Goal: Task Accomplishment & Management: Use online tool/utility

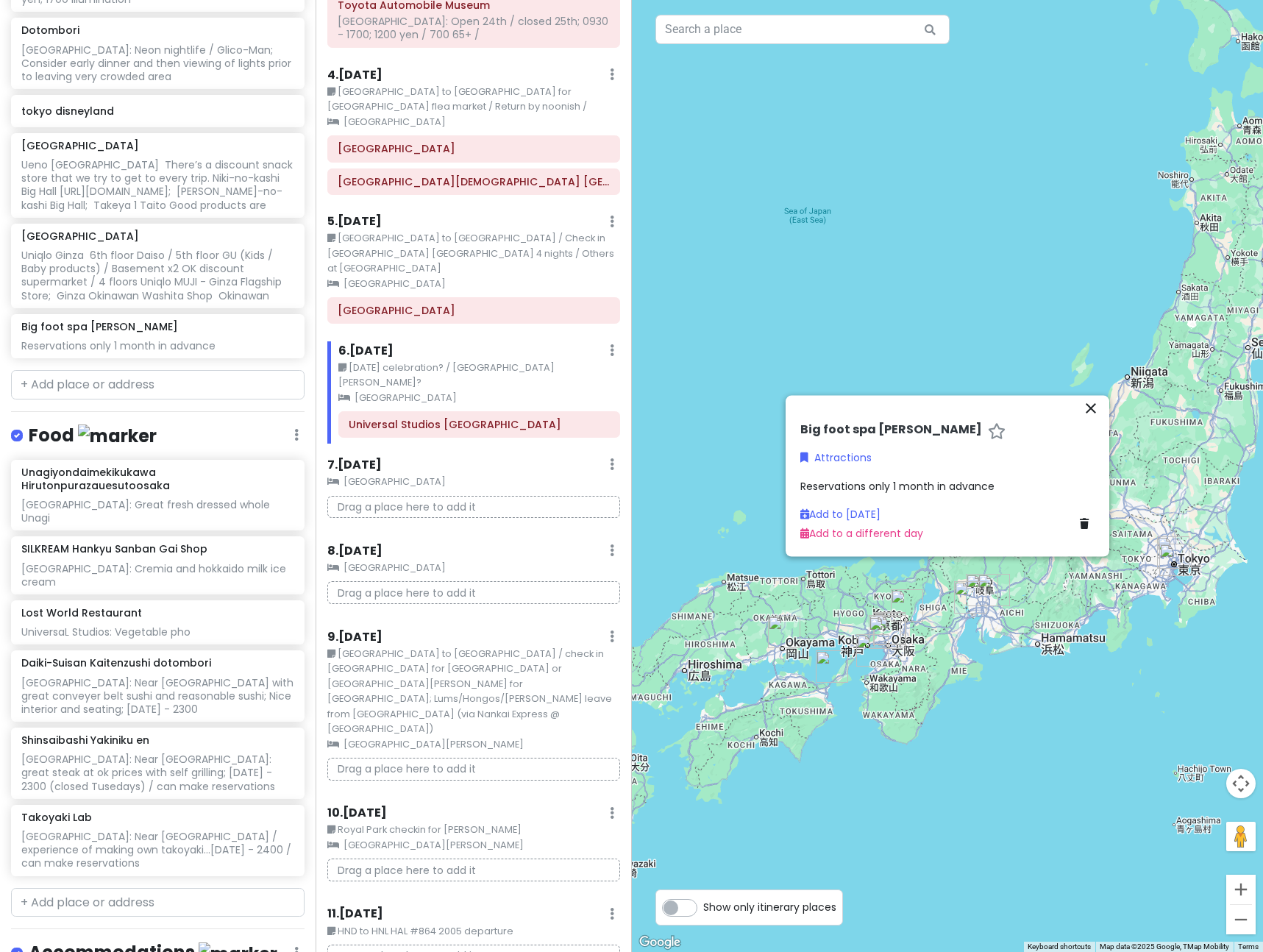
scroll to position [1271, 0]
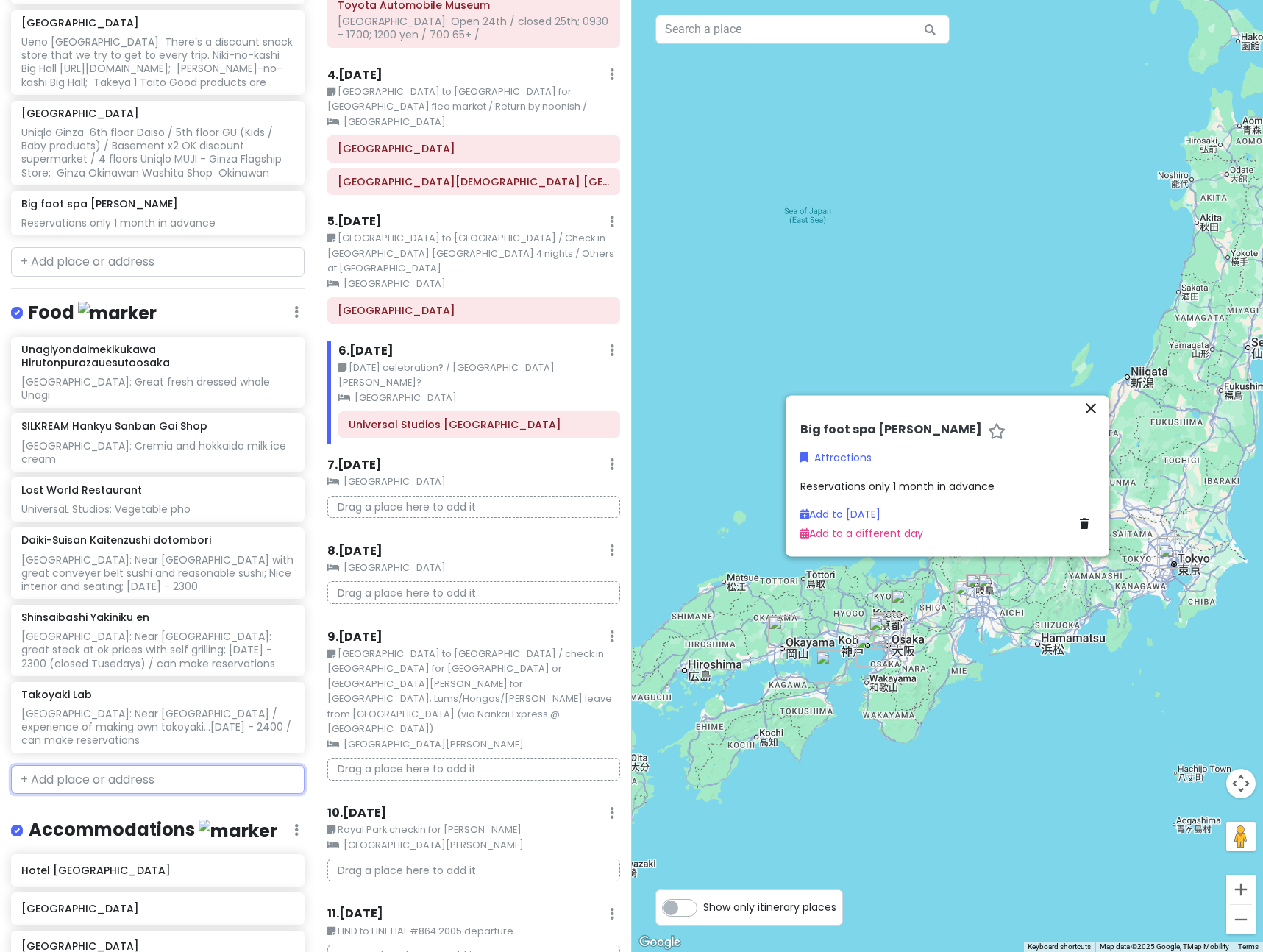
click at [69, 764] on input "text" at bounding box center [158, 778] width 294 height 29
type input "E"
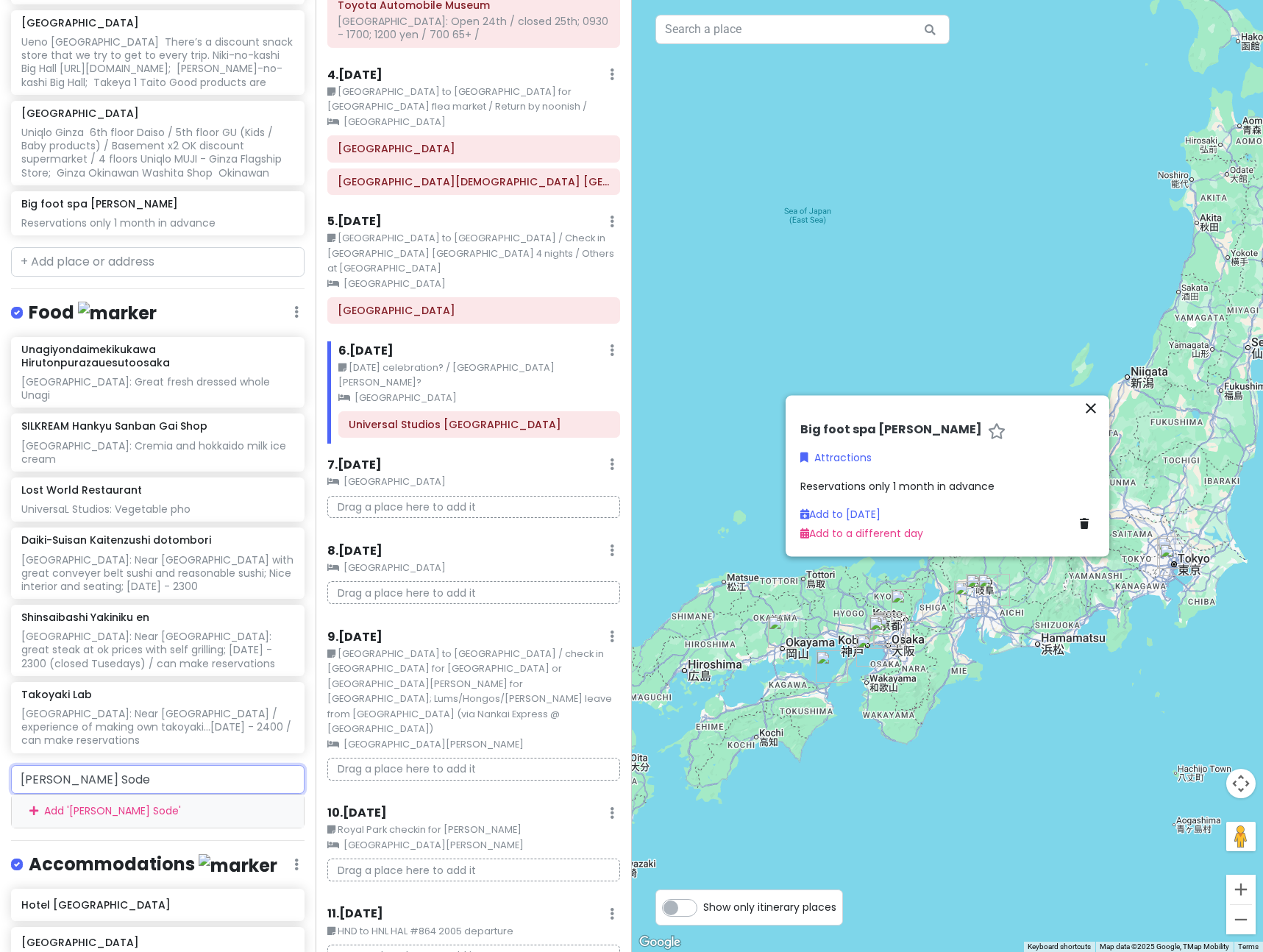
type input "Ueno [PERSON_NAME]"
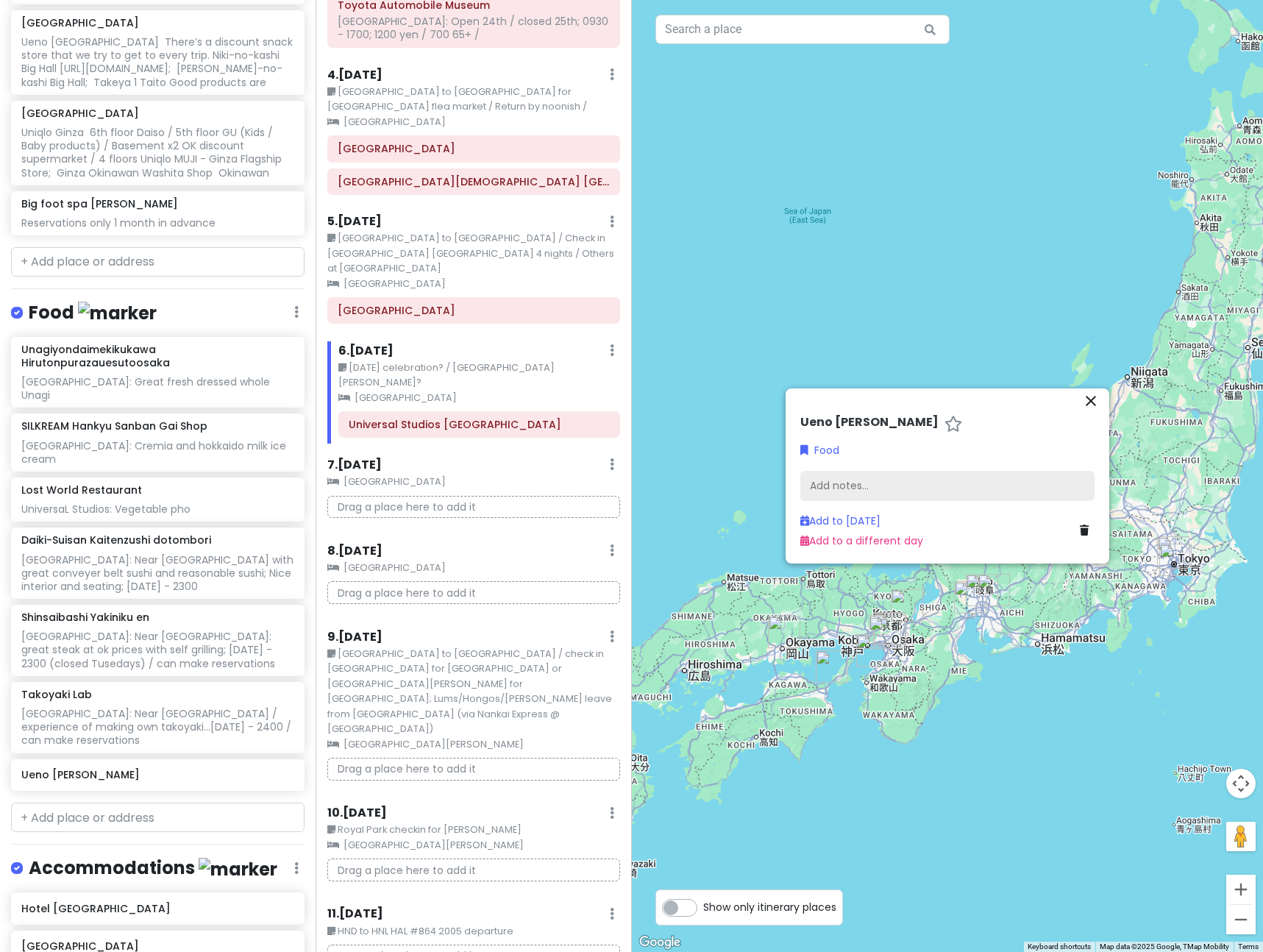
click at [859, 495] on div "Add notes..." at bounding box center [948, 486] width 295 height 31
click at [860, 489] on div "Add notes..." at bounding box center [948, 486] width 295 height 31
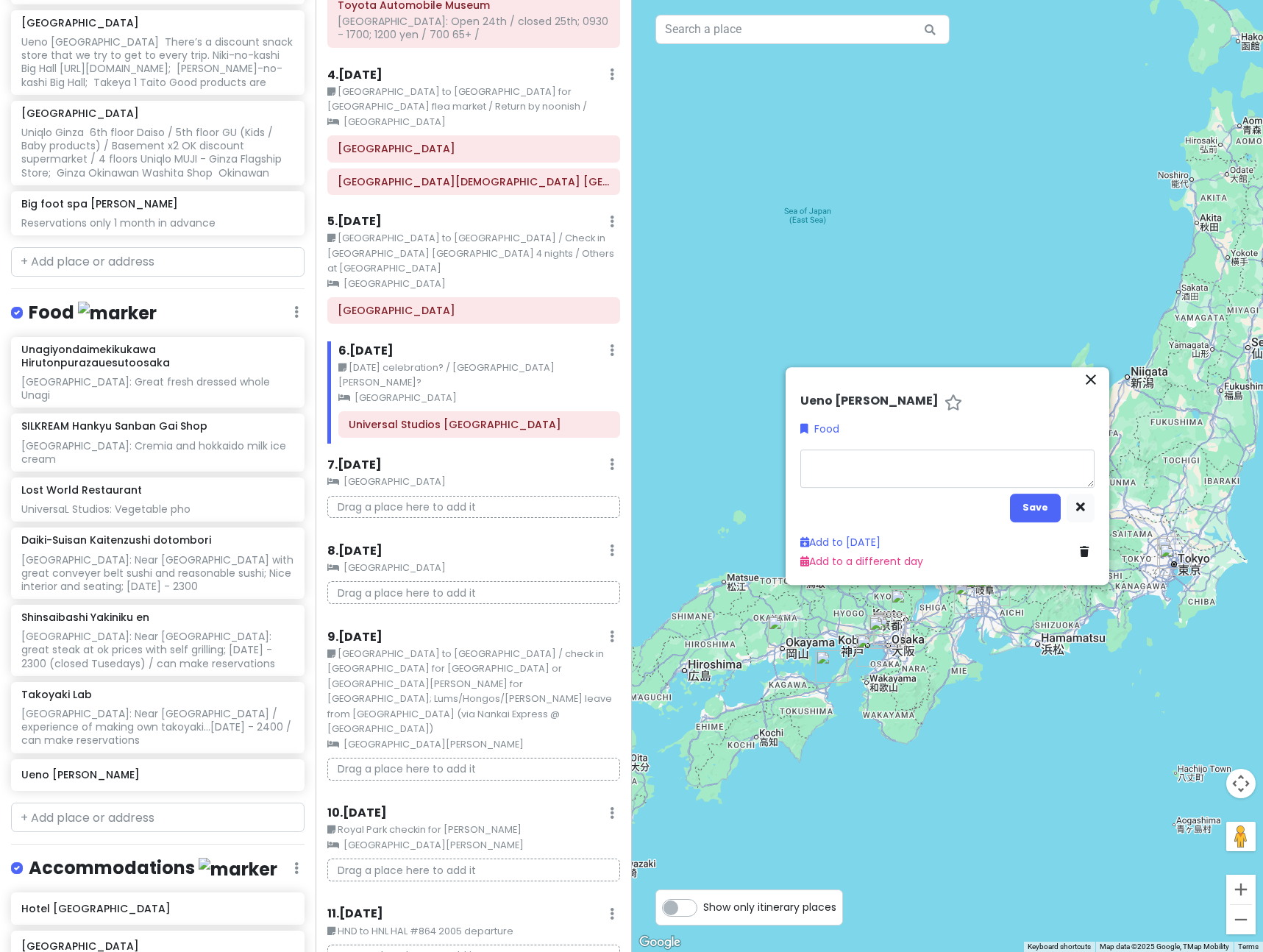
type textarea "x"
type textarea "G"
type textarea "x"
type textarea "Gr"
type textarea "x"
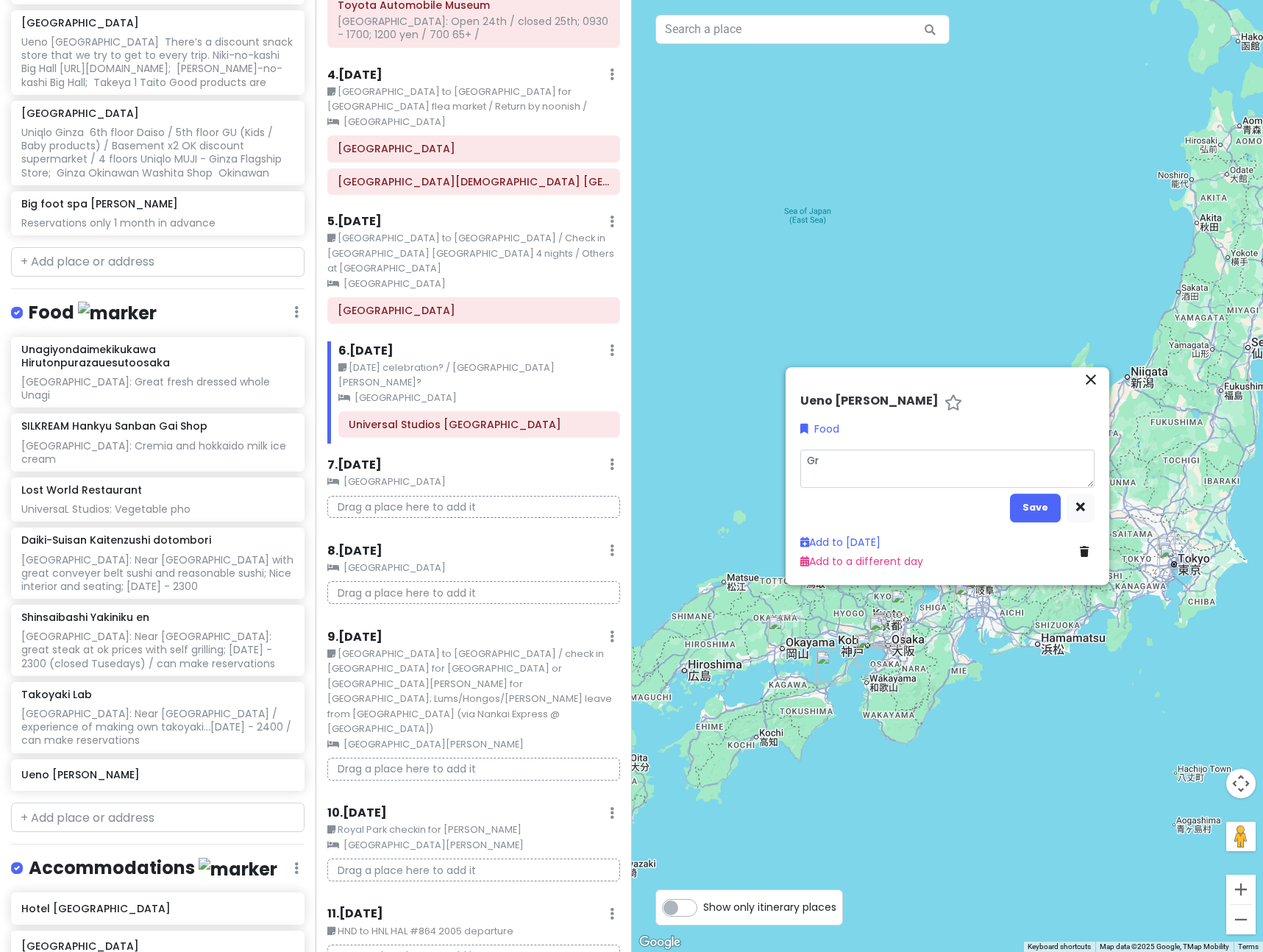
type textarea "Gre"
type textarea "x"
type textarea "Grea"
type textarea "x"
type textarea "Great"
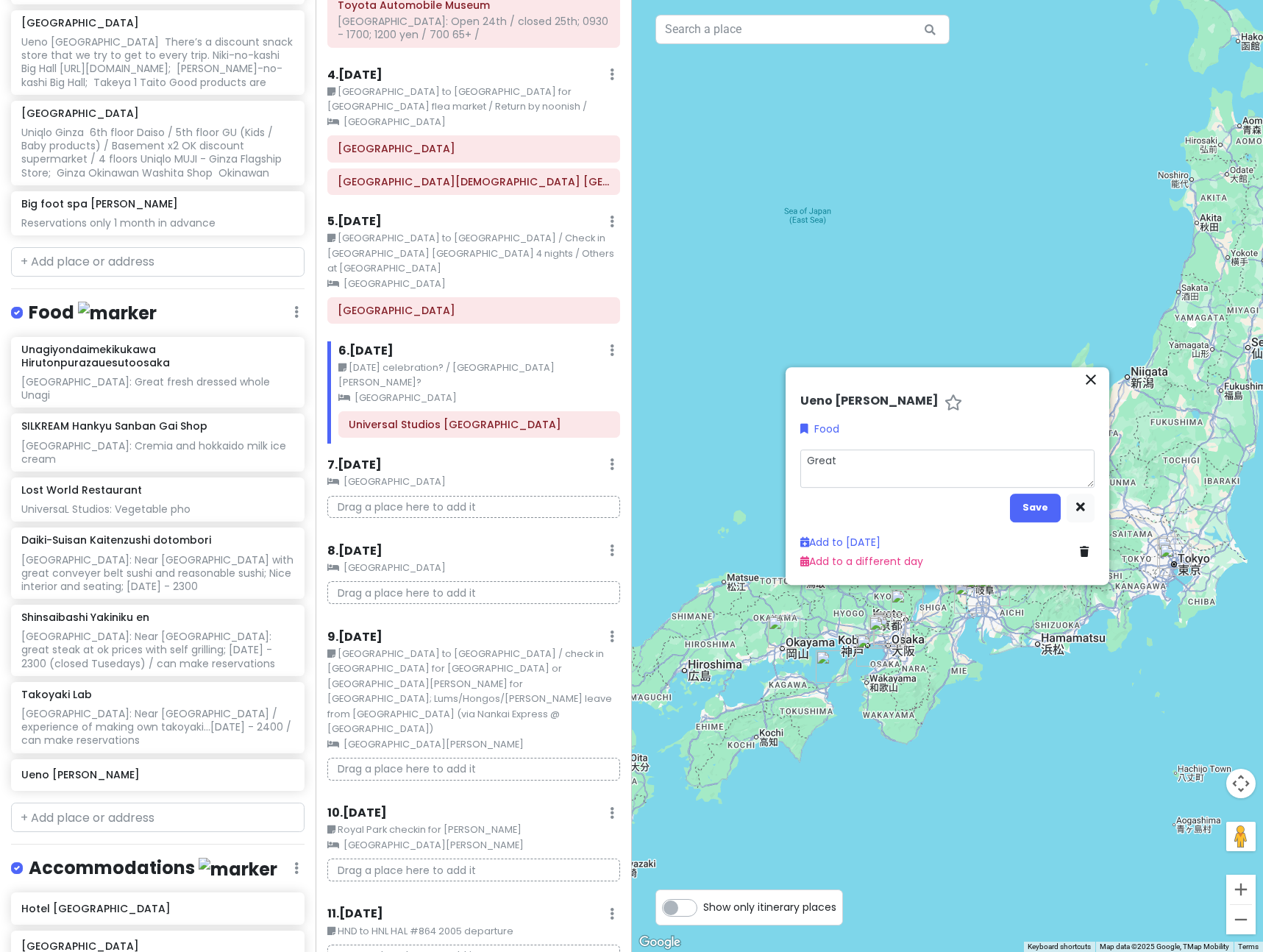
type textarea "x"
type textarea "Great"
type textarea "x"
type textarea "Great P"
type textarea "x"
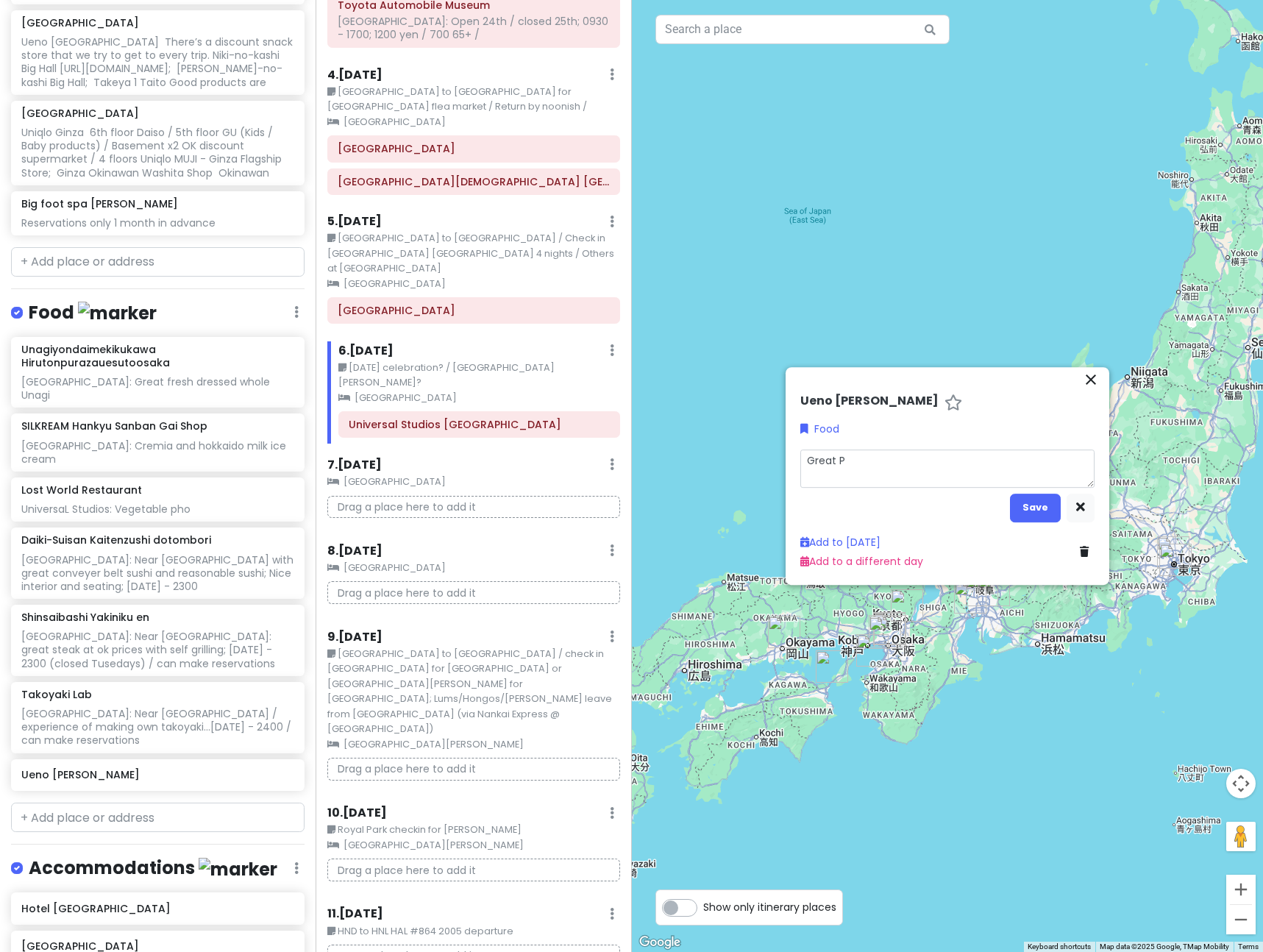
type textarea "Great Po"
type textarea "x"
type textarea "Great Por"
type textarea "x"
type textarea "Great Pork"
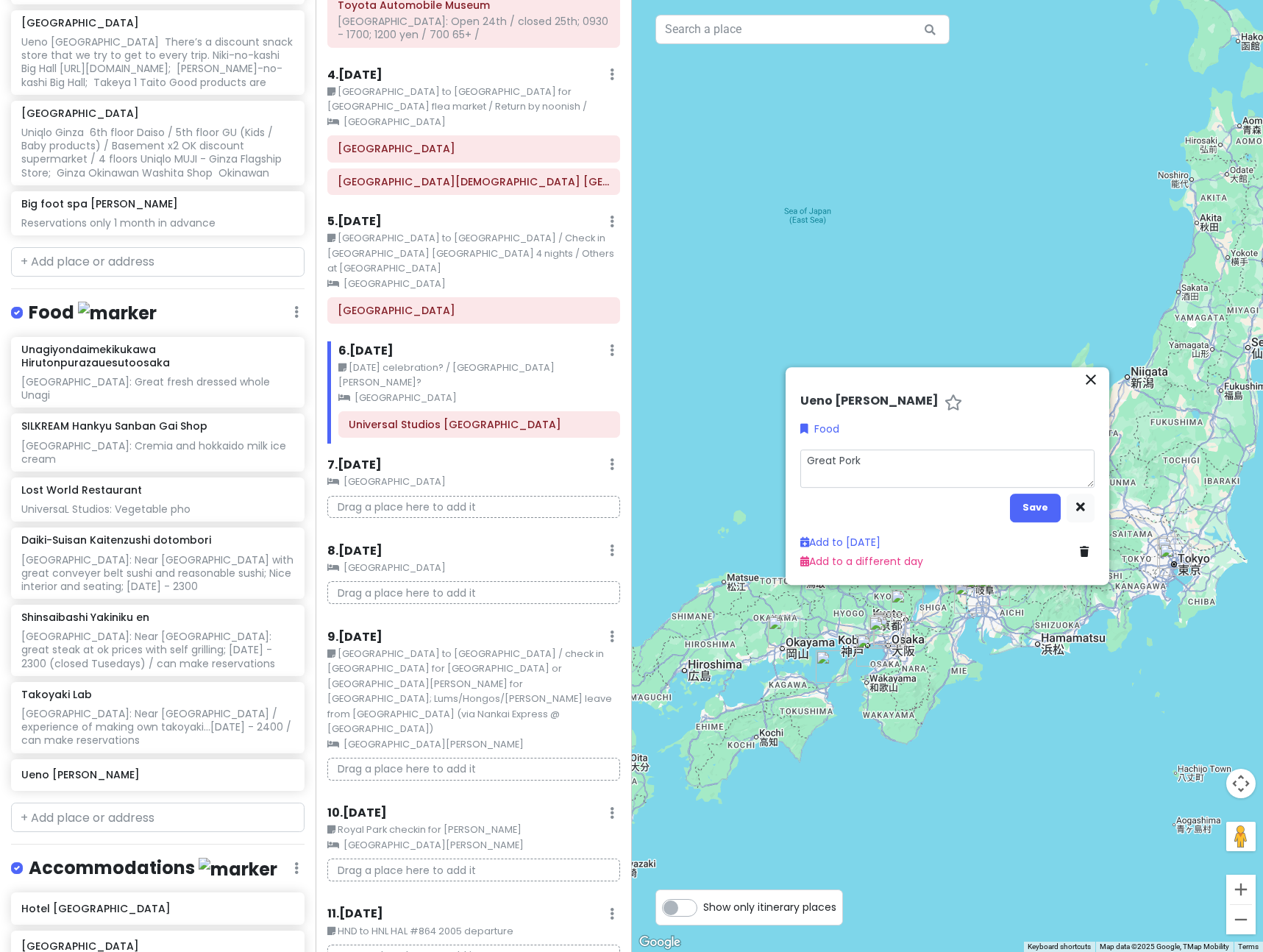
type textarea "x"
type textarea "Great Pork"
type textarea "x"
type textarea "Great Pork T"
type textarea "x"
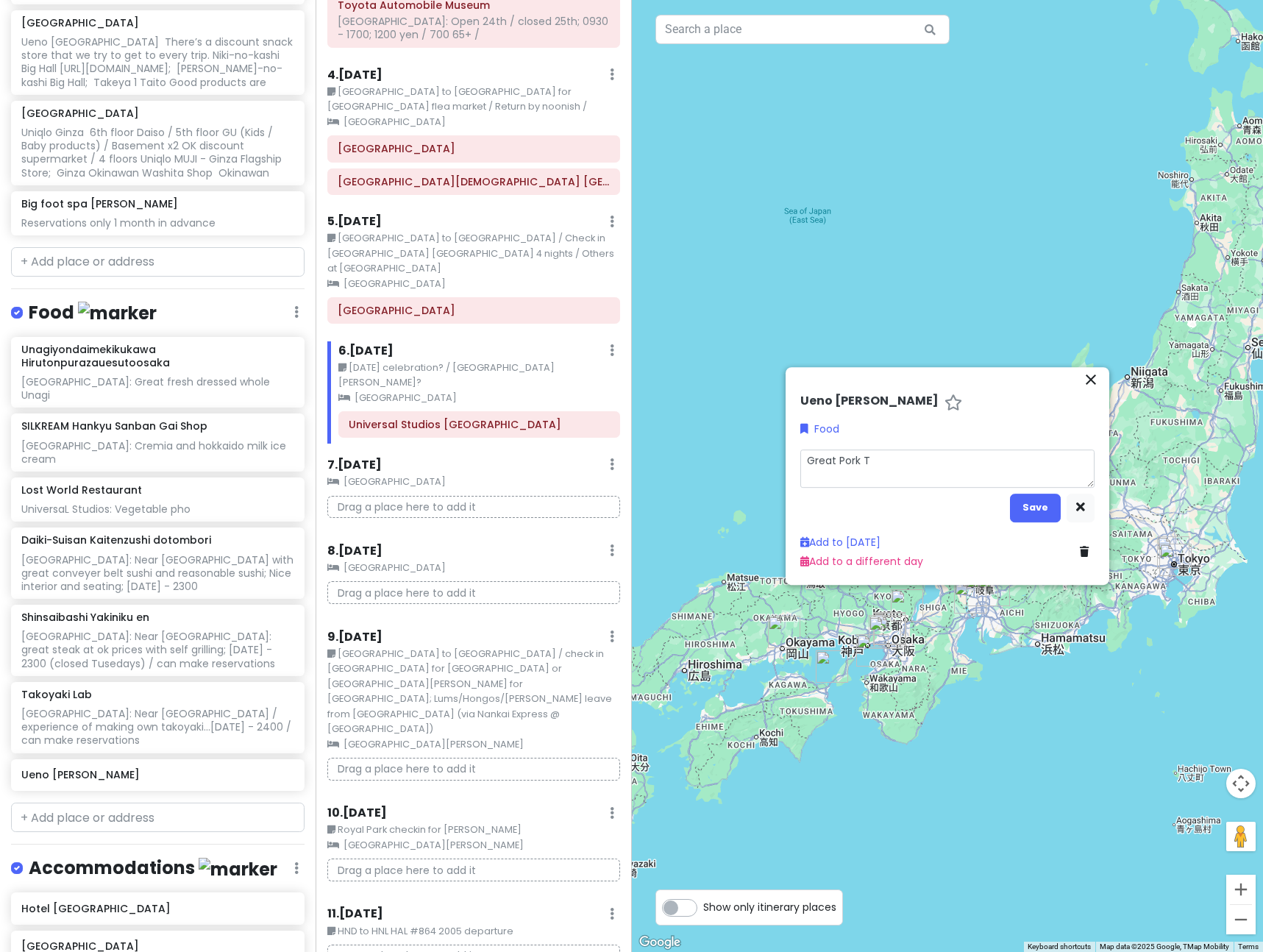
type textarea "Great Pork Ts"
type textarea "x"
type textarea "Great Pork Tsu"
type textarea "x"
type textarea "Great Pork Tsuk"
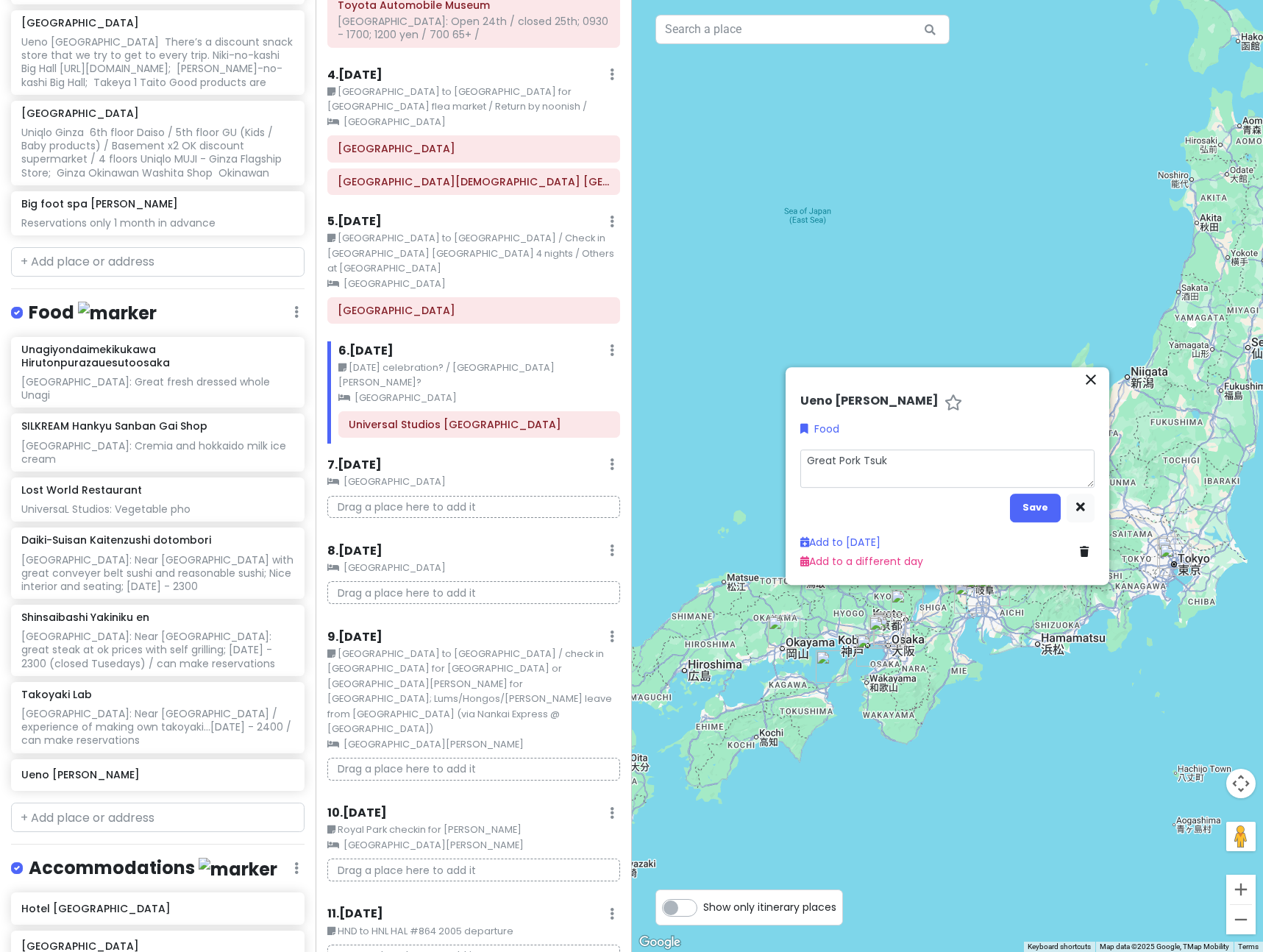
type textarea "x"
type textarea "Great Pork Tsuke"
type textarea "x"
type textarea "Great Pork Tsukem"
type textarea "x"
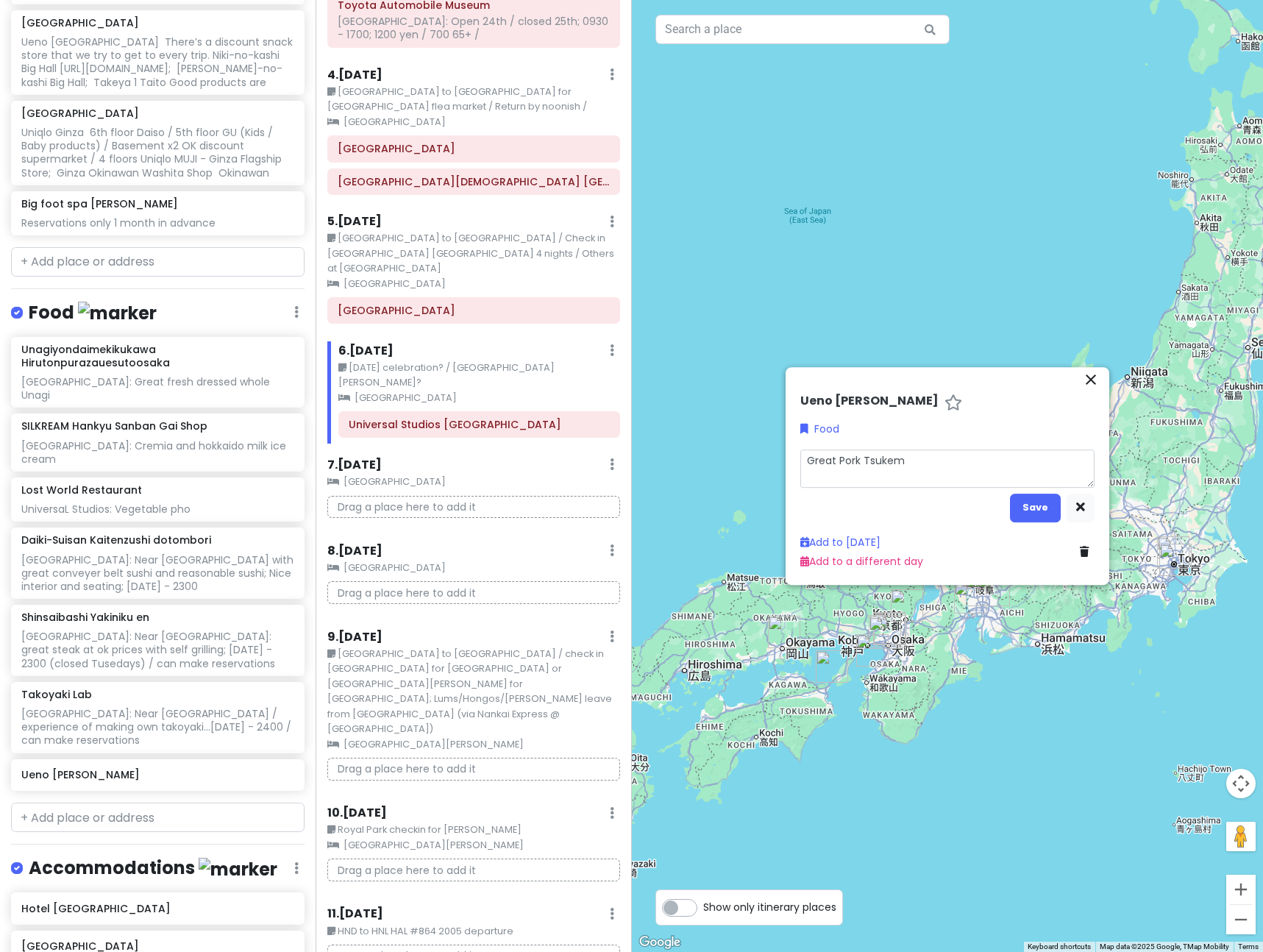
type textarea "Great Pork Tsukeme"
type textarea "x"
type textarea "Great Pork Tsukemen"
click at [1038, 503] on button "Save" at bounding box center [1036, 507] width 51 height 29
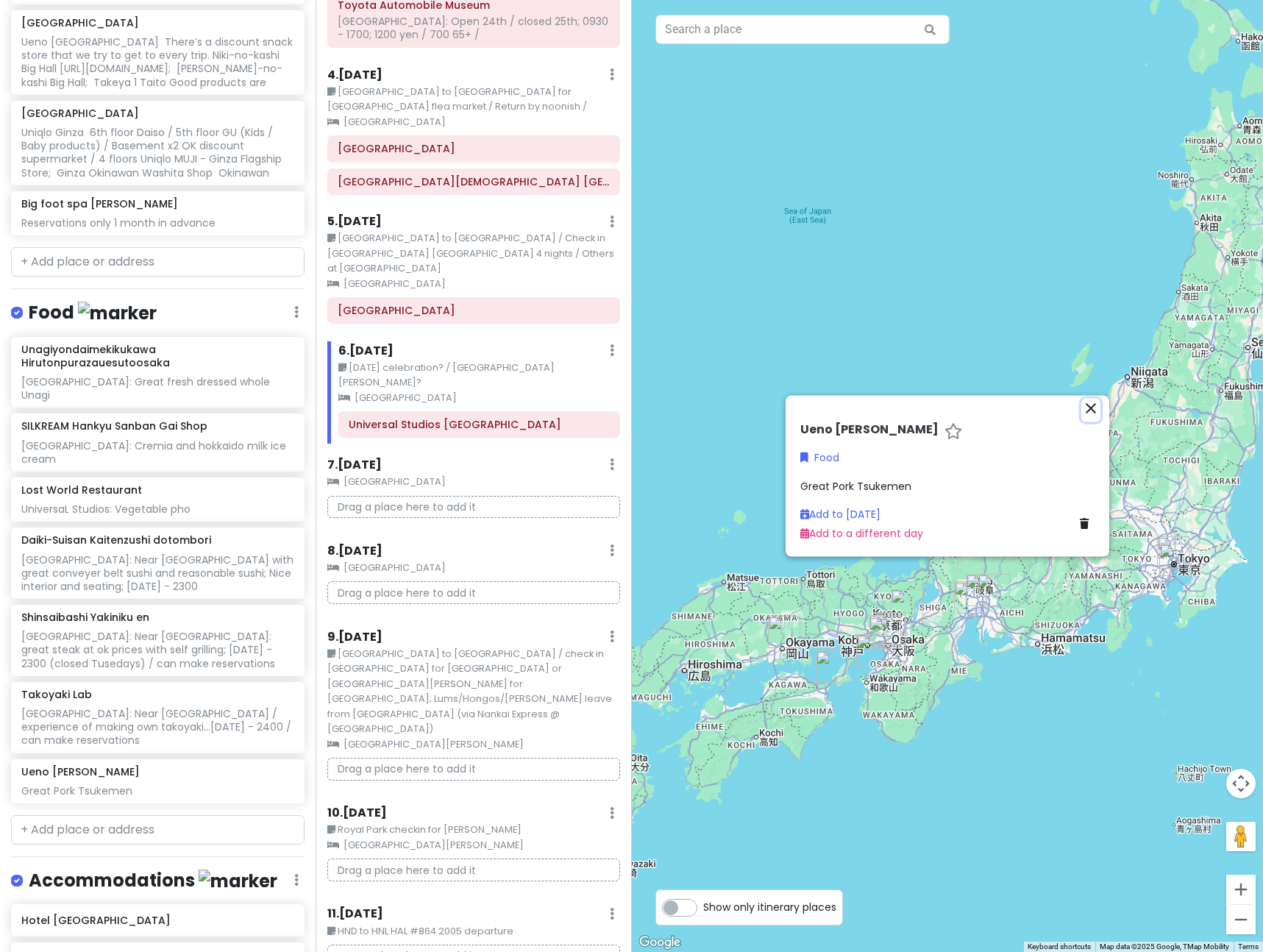
click at [1092, 405] on icon "close" at bounding box center [1090, 408] width 18 height 18
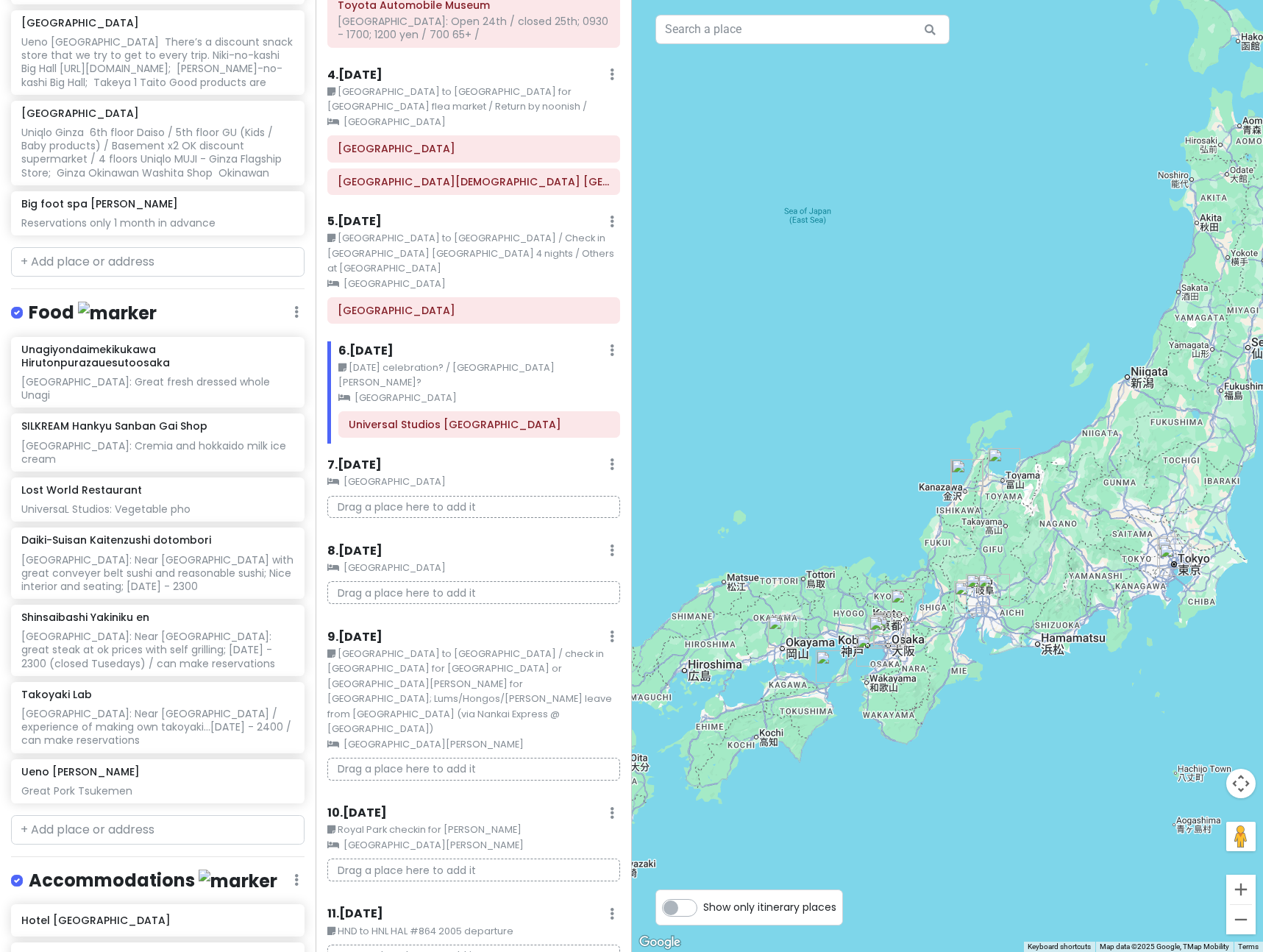
scroll to position [0, 0]
